Goal: Task Accomplishment & Management: Use online tool/utility

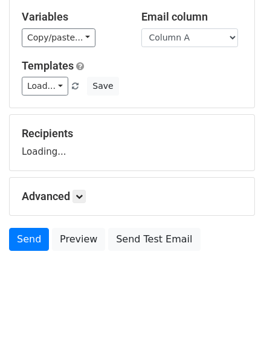
scroll to position [68, 0]
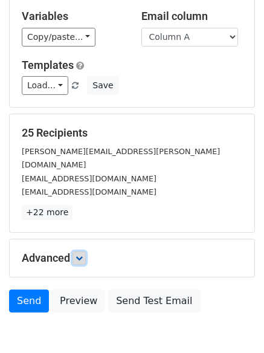
click at [83, 255] on icon at bounding box center [79, 258] width 7 height 7
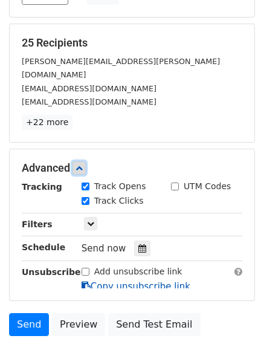
scroll to position [221, 0]
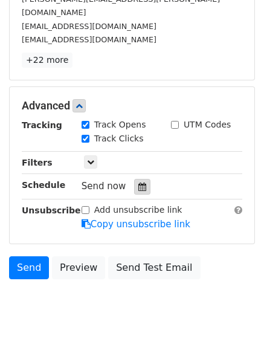
click at [138, 183] on icon at bounding box center [142, 187] width 8 height 8
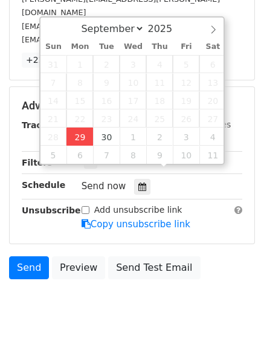
type input "2025-09-29 12:00"
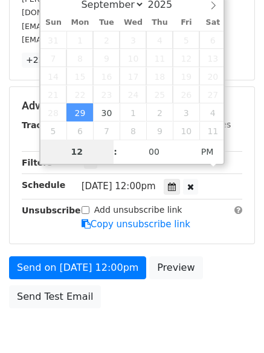
scroll to position [216, 0]
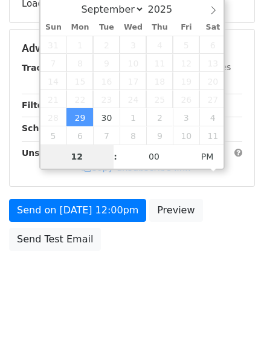
type input "4"
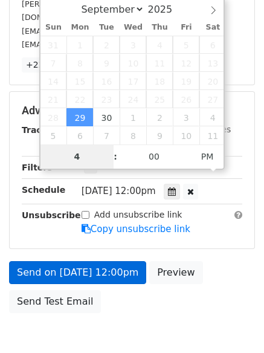
scroll to position [221, 0]
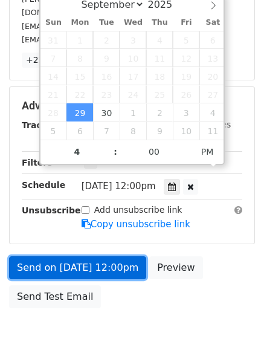
type input "2025-09-29 16:00"
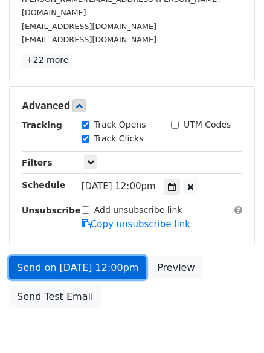
click at [83, 256] on link "Send on Sep 29 at 12:00pm" at bounding box center [77, 267] width 137 height 23
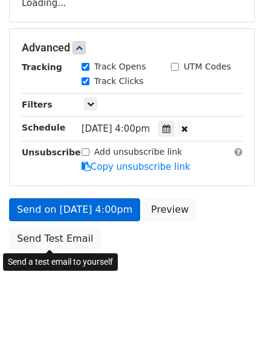
scroll to position [216, 0]
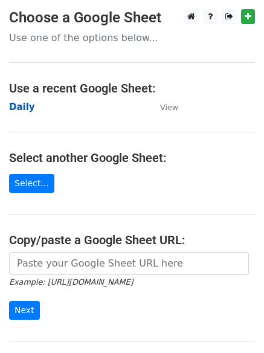
click at [10, 104] on strong "Daily" at bounding box center [22, 107] width 26 height 11
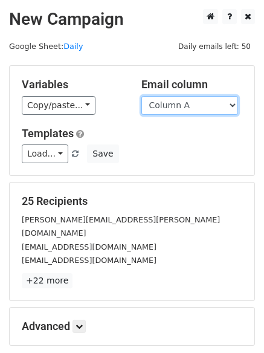
click at [172, 109] on select "Column A Column B Column C Column D Column E Column F" at bounding box center [189, 105] width 97 height 19
select select "Column B"
click at [141, 96] on select "Column A Column B Column C Column D Column E Column F" at bounding box center [189, 105] width 97 height 19
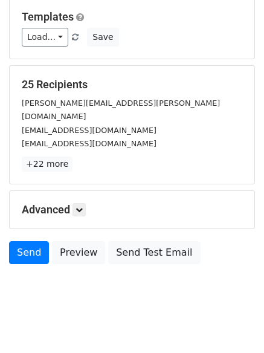
click at [89, 203] on h5 "Advanced" at bounding box center [132, 209] width 221 height 13
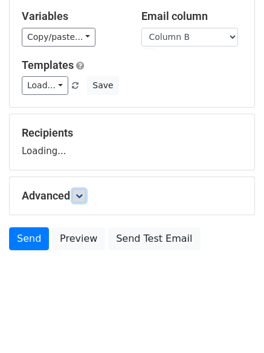
click at [86, 195] on link at bounding box center [79, 195] width 13 height 13
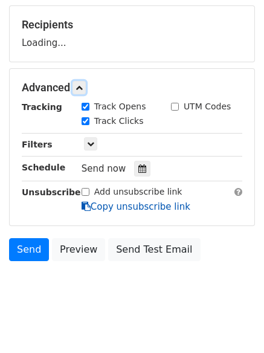
scroll to position [185, 0]
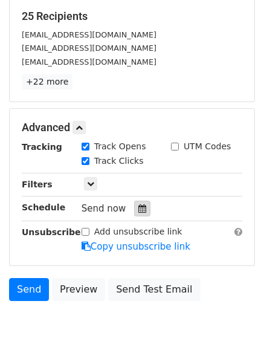
drag, startPoint x: 136, startPoint y: 208, endPoint x: 123, endPoint y: 209, distance: 12.8
click at [138, 209] on icon at bounding box center [142, 208] width 8 height 8
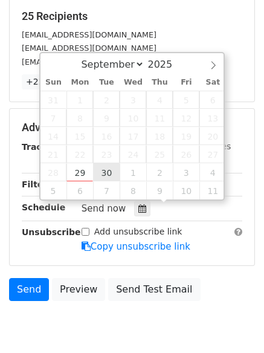
type input "2025-09-30 12:00"
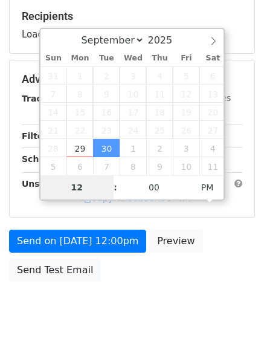
type input "5"
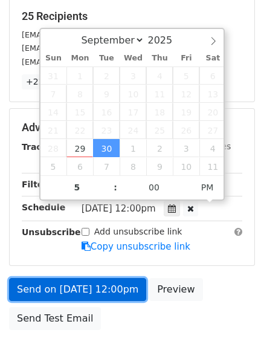
type input "2025-09-30 17:00"
click at [83, 281] on link "Send on Sep 30 at 12:00pm" at bounding box center [77, 289] width 137 height 23
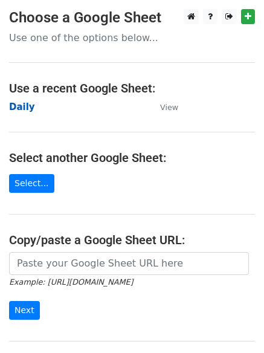
click at [27, 106] on strong "Daily" at bounding box center [22, 107] width 26 height 11
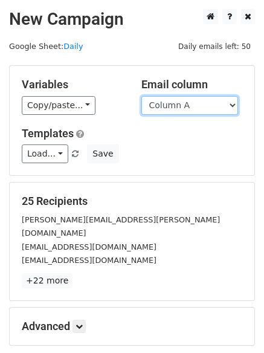
click at [186, 105] on select "Column A Column B Column C Column D Column E Column F" at bounding box center [189, 105] width 97 height 19
select select "Column C"
click at [141, 96] on select "Column A Column B Column C Column D Column E Column F" at bounding box center [189, 105] width 97 height 19
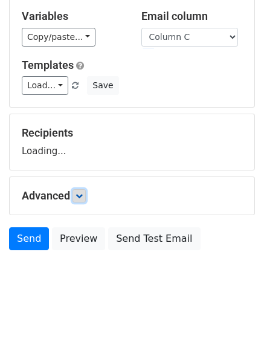
drag, startPoint x: 79, startPoint y: 196, endPoint x: 87, endPoint y: 201, distance: 9.7
click at [80, 196] on icon at bounding box center [79, 195] width 7 height 7
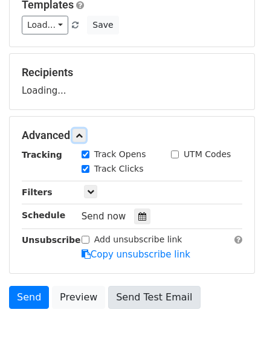
scroll to position [185, 0]
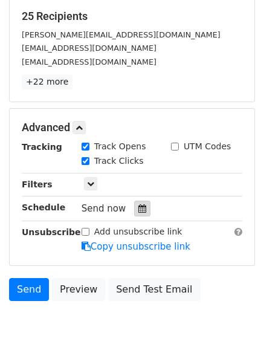
click at [138, 213] on icon at bounding box center [142, 208] width 8 height 8
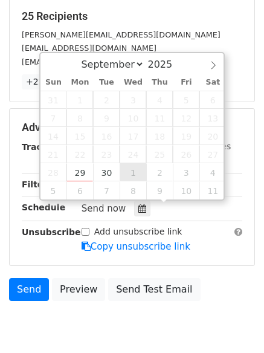
type input "[DATE] 12:00"
select select "9"
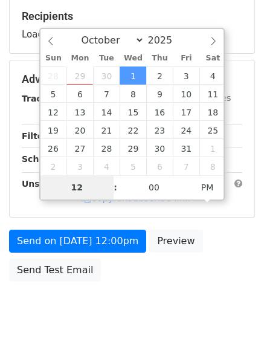
type input "6"
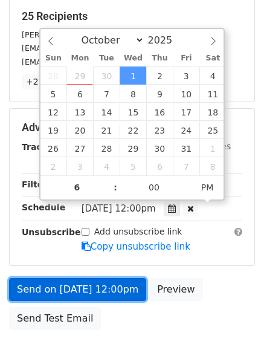
type input "[DATE] 18:00"
click at [86, 288] on link "Send on [DATE] 12:00pm" at bounding box center [77, 289] width 137 height 23
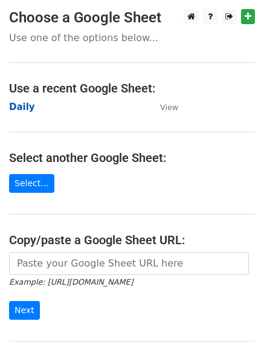
click at [24, 107] on strong "Daily" at bounding box center [22, 107] width 26 height 11
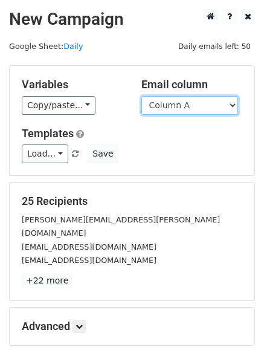
click at [175, 108] on select "Column A Column B Column C Column D Column E Column F" at bounding box center [189, 105] width 97 height 19
select select "Column D"
click at [141, 96] on select "Column A Column B Column C Column D Column E Column F" at bounding box center [189, 105] width 97 height 19
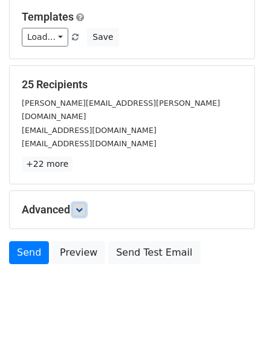
click at [82, 206] on icon at bounding box center [79, 209] width 7 height 7
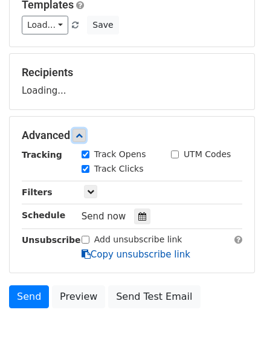
scroll to position [178, 0]
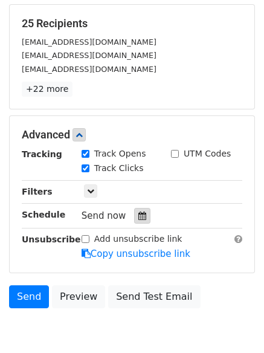
click at [138, 213] on icon at bounding box center [142, 216] width 8 height 8
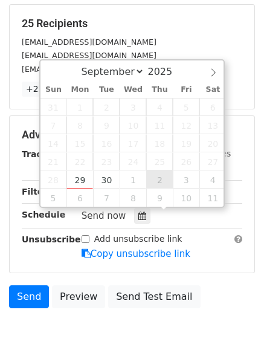
type input "2025-10-02 12:00"
select select "9"
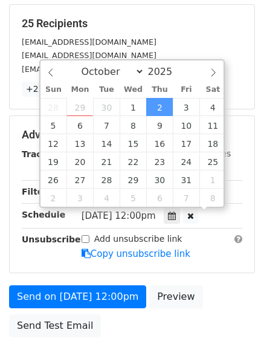
scroll to position [1, 0]
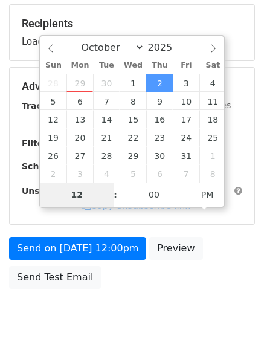
type input "7"
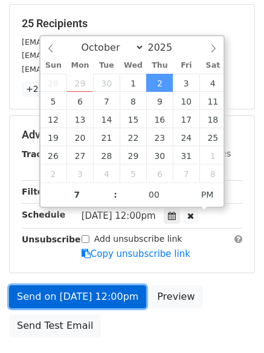
type input "2025-10-02 19:00"
click at [79, 288] on link "Send on Oct 2 at 12:00pm" at bounding box center [77, 296] width 137 height 23
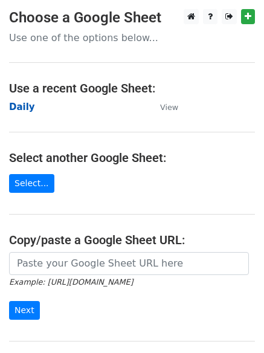
click at [18, 102] on strong "Daily" at bounding box center [22, 107] width 26 height 11
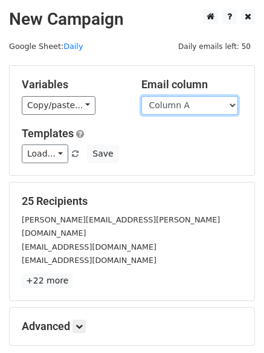
click at [180, 109] on select "Column A Column B Column C Column D Column E Column F" at bounding box center [189, 105] width 97 height 19
click at [141, 96] on select "Column A Column B Column C Column D Column E Column F" at bounding box center [189, 105] width 97 height 19
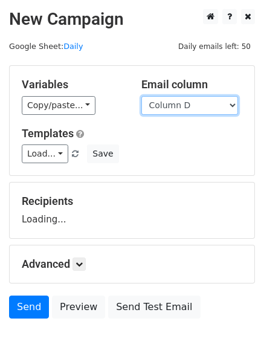
click at [166, 111] on select "Column A Column B Column C Column D Column E Column F" at bounding box center [189, 105] width 97 height 19
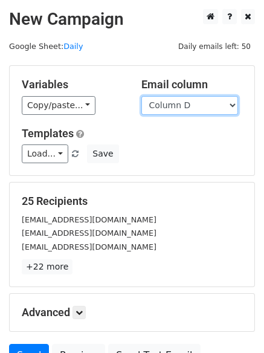
select select "Column E"
click at [141, 96] on select "Column A Column B Column C Column D Column E Column F" at bounding box center [189, 105] width 97 height 19
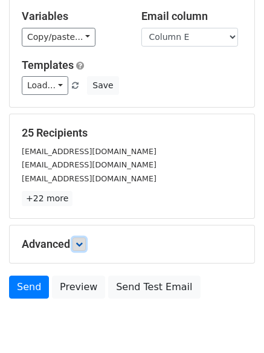
click at [76, 238] on link at bounding box center [79, 244] width 13 height 13
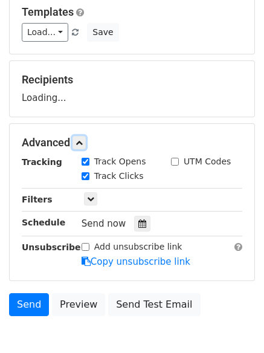
scroll to position [187, 0]
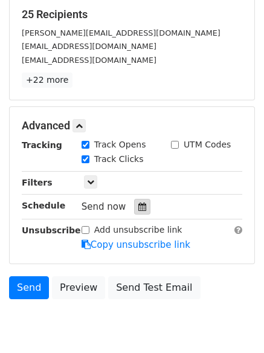
click at [138, 211] on icon at bounding box center [142, 207] width 8 height 8
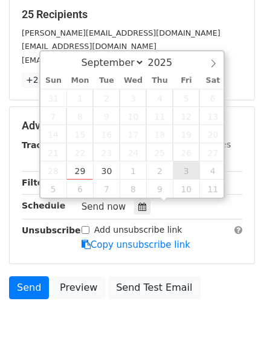
type input "[DATE] 12:00"
select select "9"
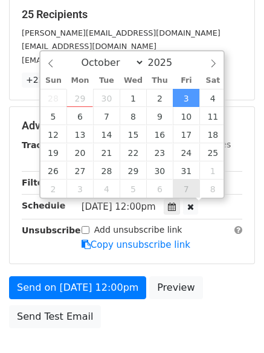
scroll to position [1, 0]
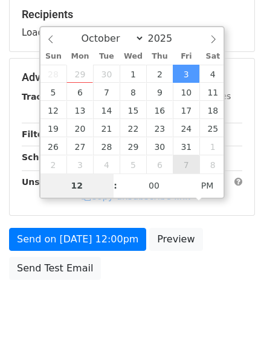
type input "8"
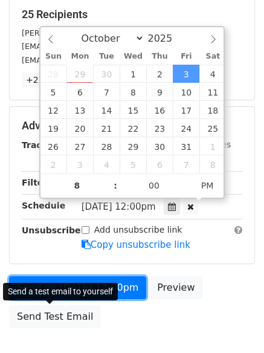
type input "2025-10-03 20:00"
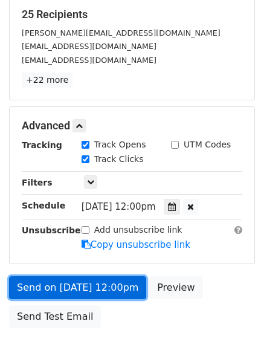
click at [66, 294] on link "Send on Oct 3 at 12:00pm" at bounding box center [77, 287] width 137 height 23
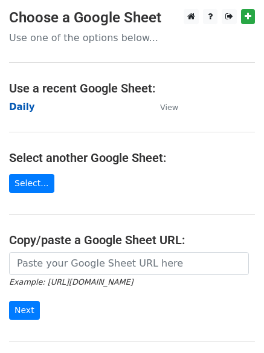
click at [14, 108] on strong "Daily" at bounding box center [22, 107] width 26 height 11
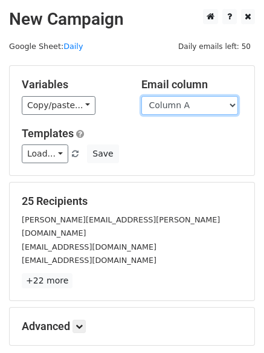
click at [180, 112] on select "Column A Column B Column C Column D Column E Column F" at bounding box center [189, 105] width 97 height 19
select select "Column F"
click at [141, 96] on select "Column A Column B Column C Column D Column E Column F" at bounding box center [189, 105] width 97 height 19
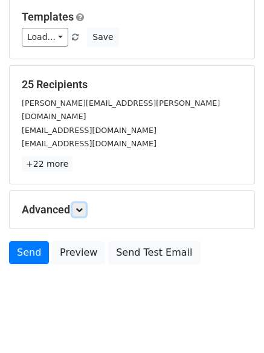
click at [83, 203] on link at bounding box center [79, 209] width 13 height 13
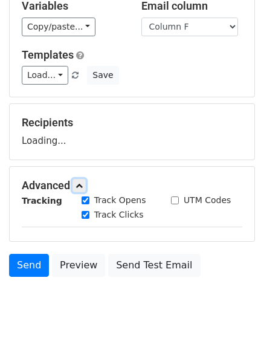
scroll to position [117, 0]
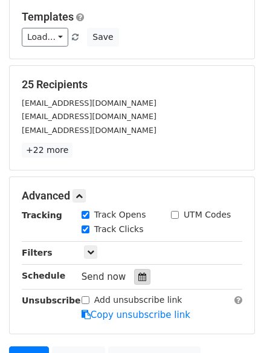
click at [138, 276] on icon at bounding box center [142, 277] width 8 height 8
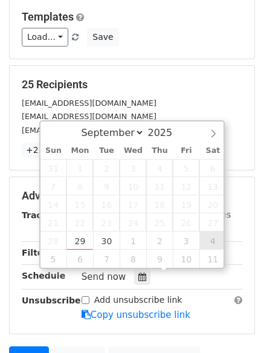
type input "[DATE] 12:00"
select select "9"
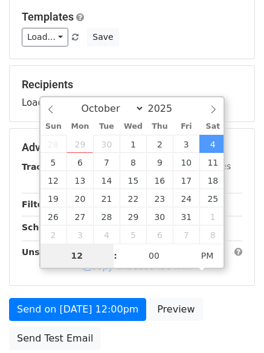
type input "9"
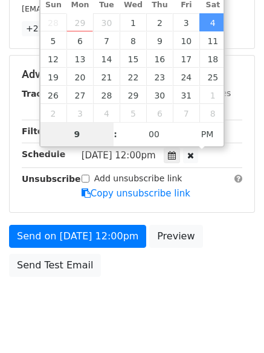
scroll to position [264, 0]
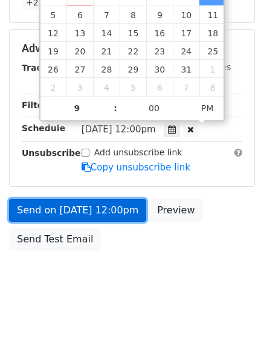
type input "[DATE] 21:00"
click at [74, 204] on link "Send on [DATE] 12:00pm" at bounding box center [77, 210] width 137 height 23
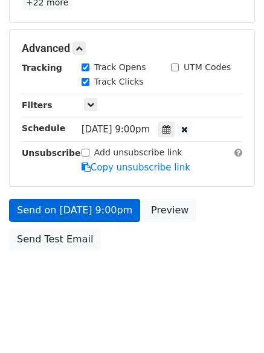
scroll to position [216, 0]
